Goal: Transaction & Acquisition: Book appointment/travel/reservation

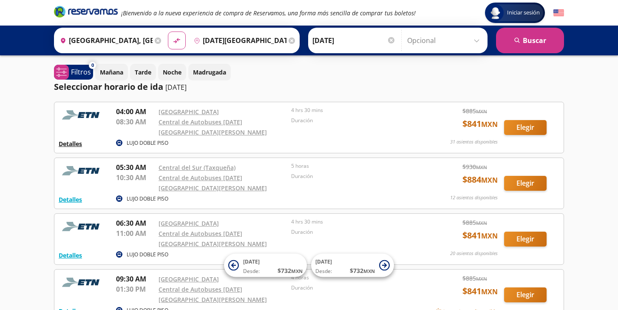
click at [66, 139] on button "Detalles" at bounding box center [70, 143] width 23 height 9
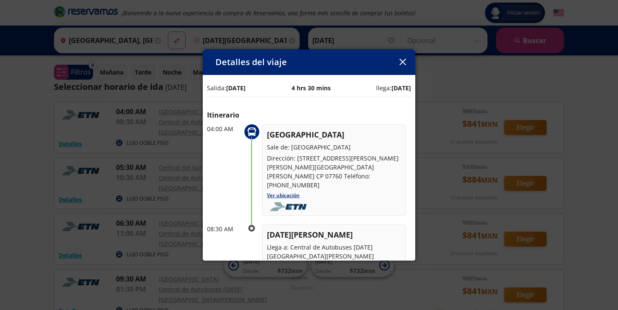
click at [102, 175] on div "Detalles del viaje Salida: [DATE] 4 hrs 30 mins llega: [DATE] Itinerario 04:00 …" at bounding box center [309, 155] width 618 height 310
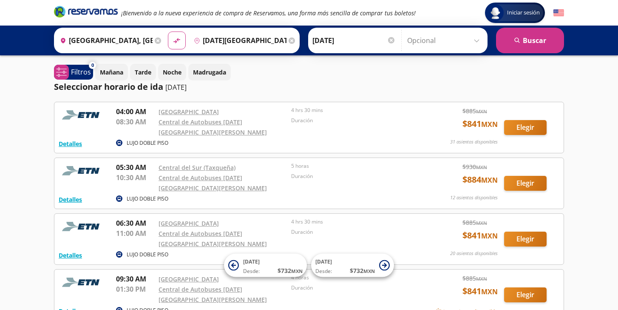
scroll to position [1, 0]
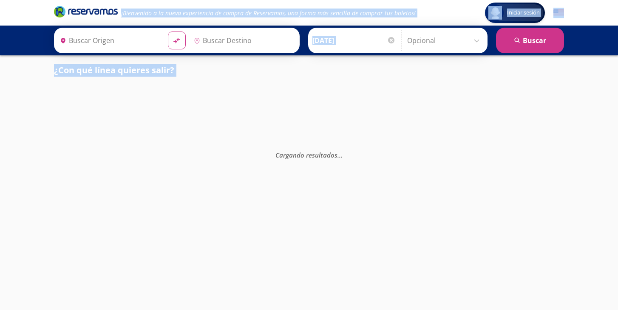
type input "[GEOGRAPHIC_DATA], [GEOGRAPHIC_DATA]"
click at [437, 181] on html "Iniciar sesión Iniciar sesión ¡Bienvenido a la nueva experiencia de compra de R…" at bounding box center [309, 155] width 618 height 310
type input "[DATE][GEOGRAPHIC_DATA][PERSON_NAME], [GEOGRAPHIC_DATA]"
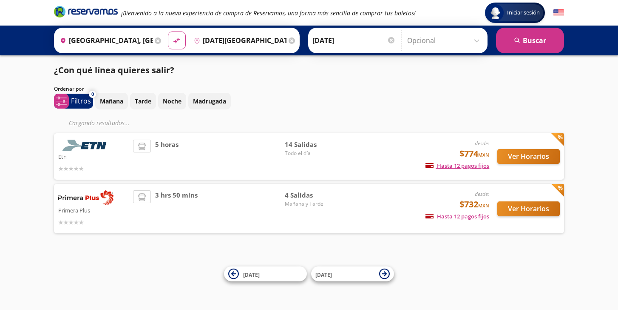
click at [41, 190] on div "Iniciar sesión Iniciar sesión ¡Bienvenido a la nueva experiencia de compra de R…" at bounding box center [309, 155] width 618 height 310
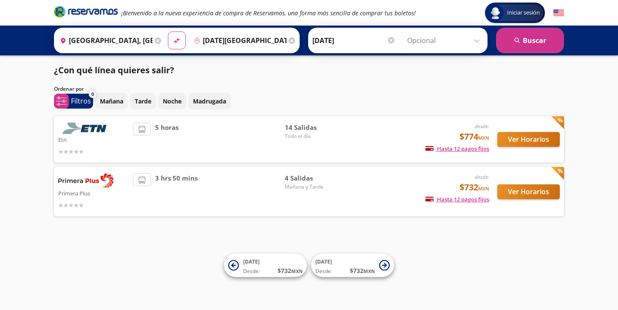
click at [531, 137] on button "Ver Horarios" at bounding box center [529, 139] width 63 height 15
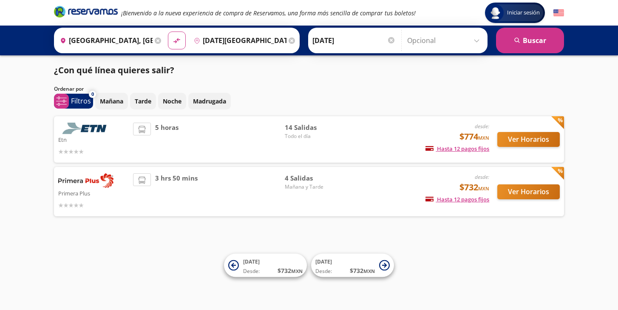
click at [328, 194] on div "4 Salidas Mañana y Tarde" at bounding box center [315, 191] width 60 height 37
click at [541, 191] on button "Ver Horarios" at bounding box center [529, 191] width 63 height 15
